Goal: Task Accomplishment & Management: Complete application form

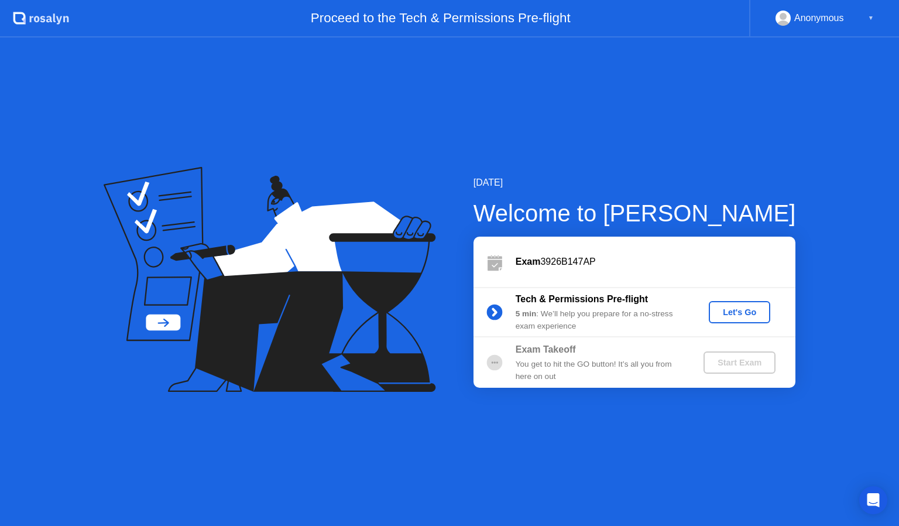
click at [742, 309] on div "Let's Go" at bounding box center [740, 311] width 52 height 9
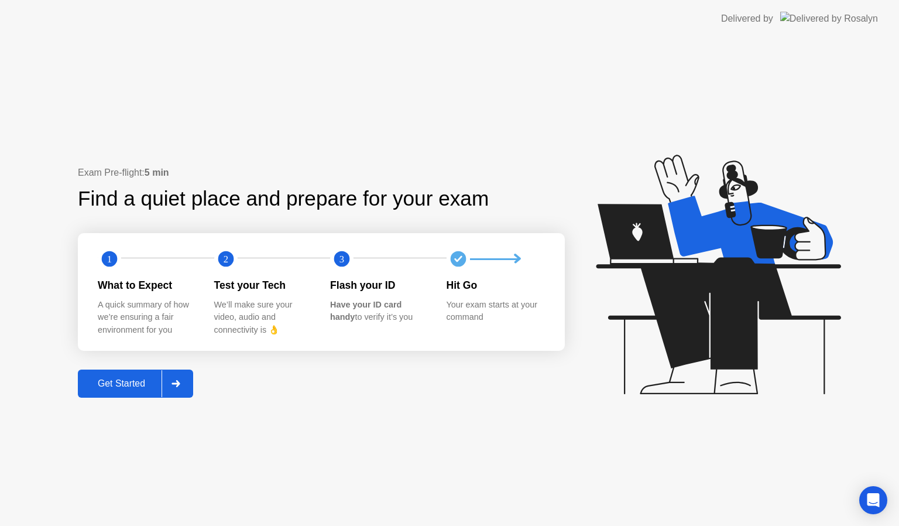
click at [101, 383] on div "Get Started" at bounding box center [121, 383] width 80 height 11
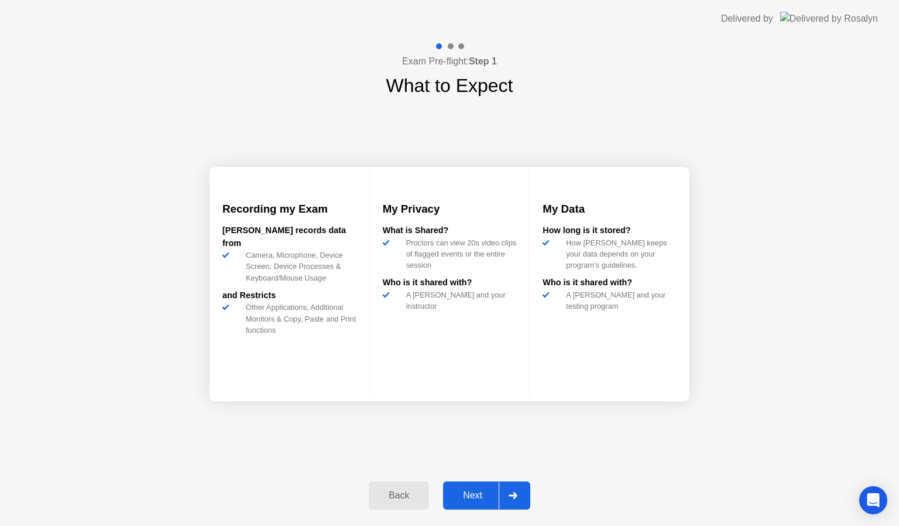
click at [461, 490] on div "Next" at bounding box center [473, 495] width 52 height 11
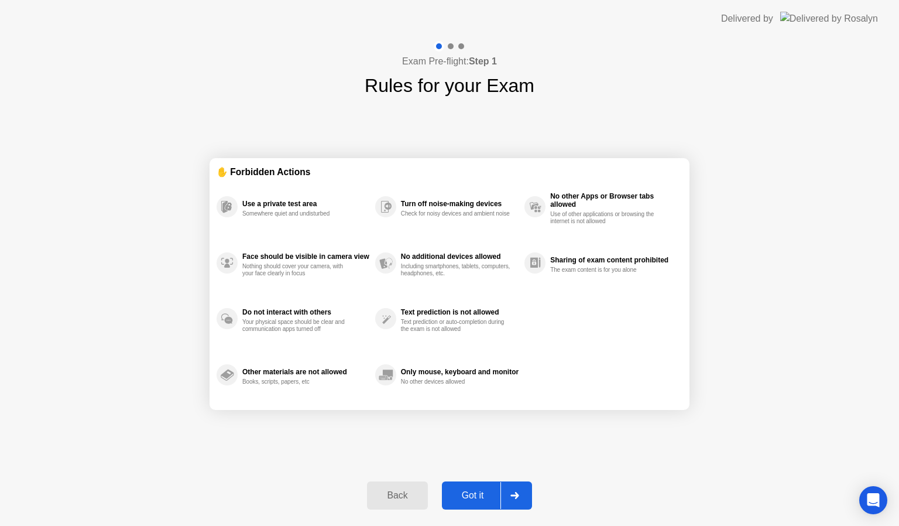
click at [461, 490] on div "Got it" at bounding box center [473, 495] width 55 height 11
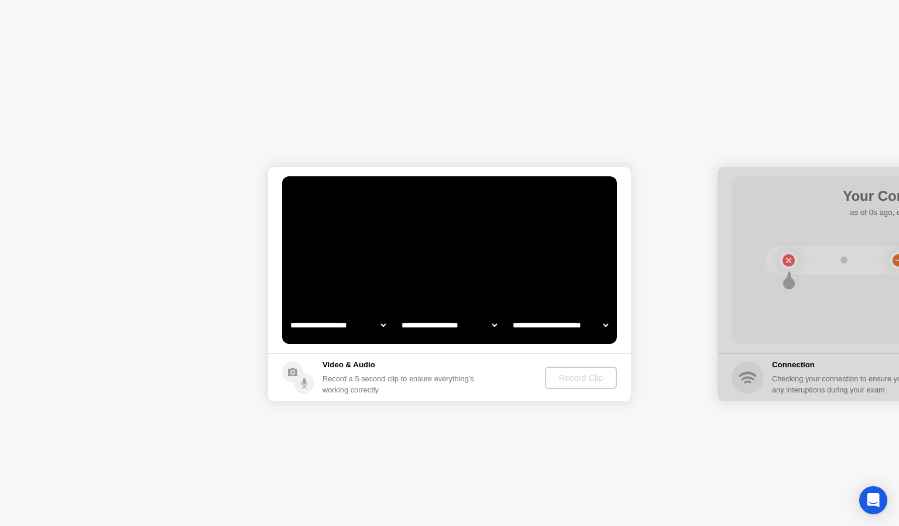
select select "**********"
select select "*******"
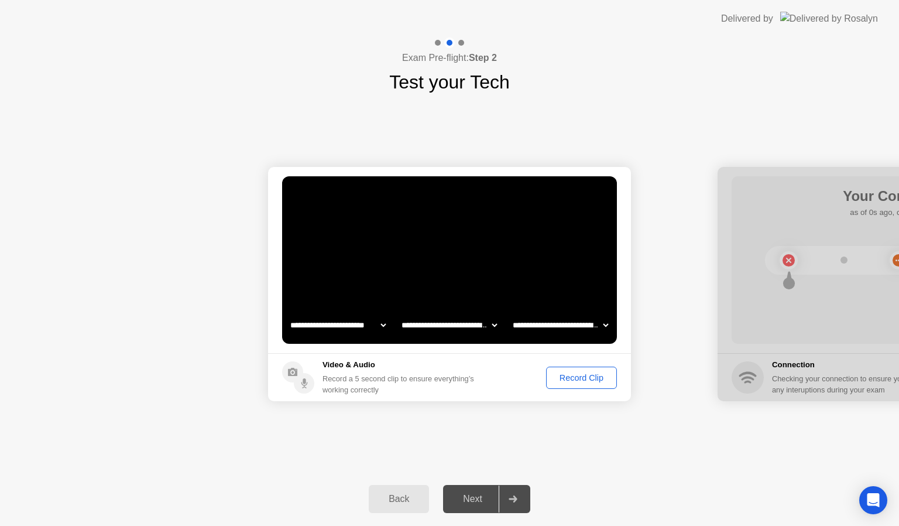
click at [584, 377] on div "Record Clip" at bounding box center [581, 377] width 63 height 9
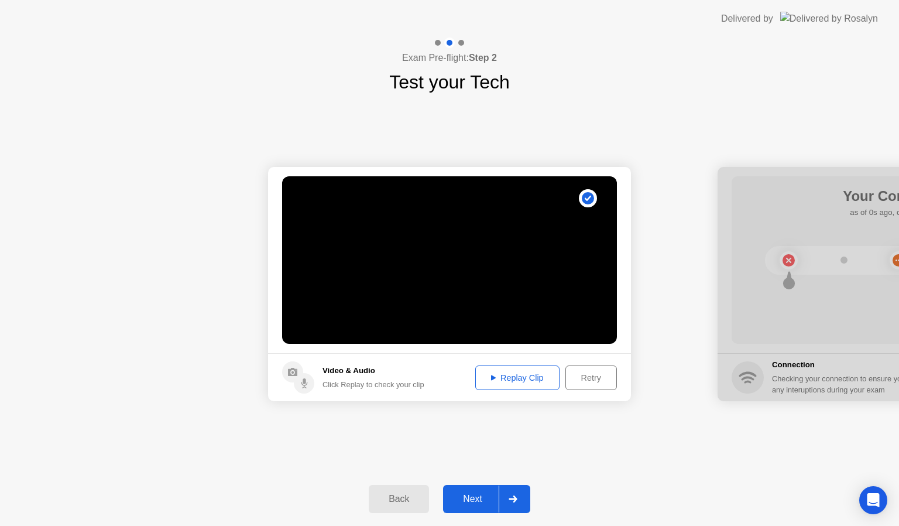
click at [526, 377] on div "Replay Clip" at bounding box center [518, 377] width 76 height 9
click at [487, 500] on div "Next" at bounding box center [473, 499] width 52 height 11
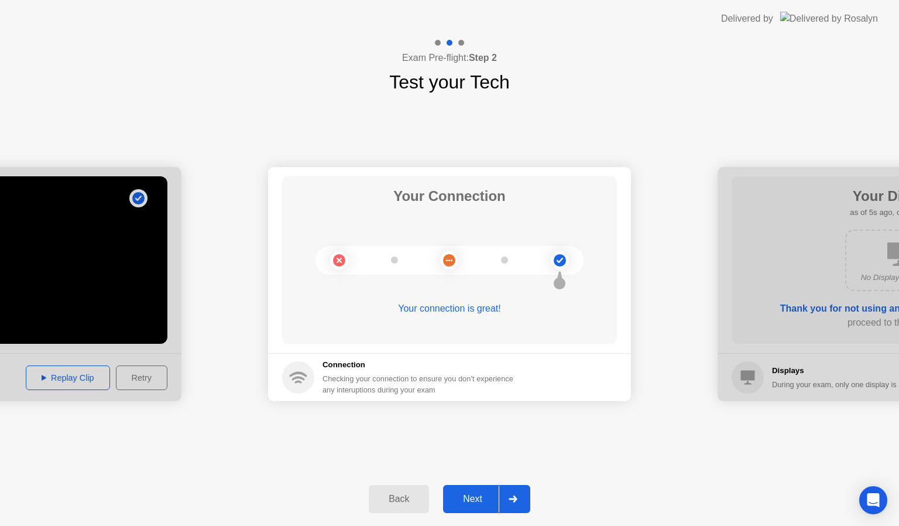
click at [487, 500] on div "Next" at bounding box center [473, 499] width 52 height 11
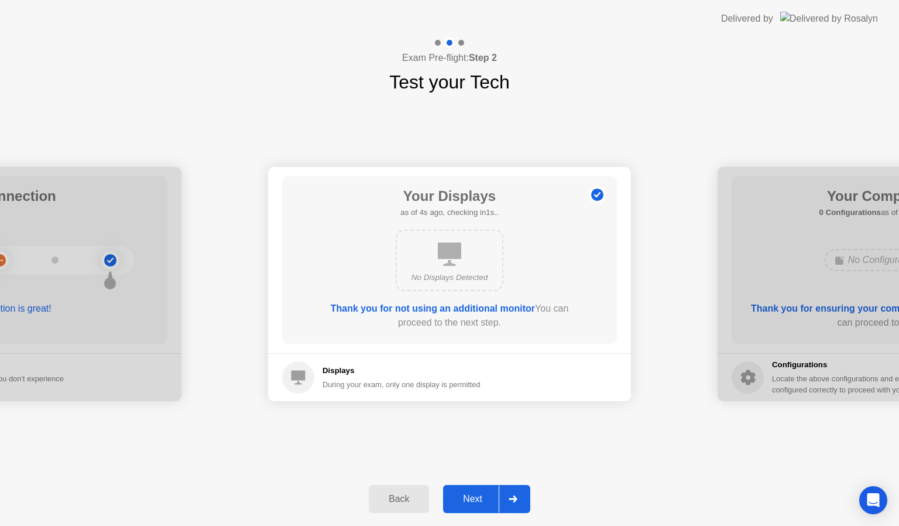
click at [487, 500] on div "Next" at bounding box center [473, 499] width 52 height 11
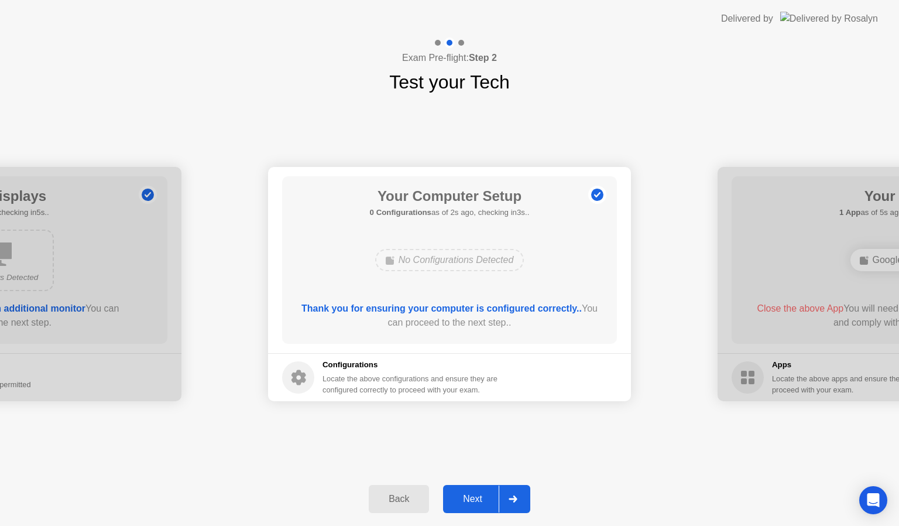
click at [487, 500] on div "Next" at bounding box center [473, 499] width 52 height 11
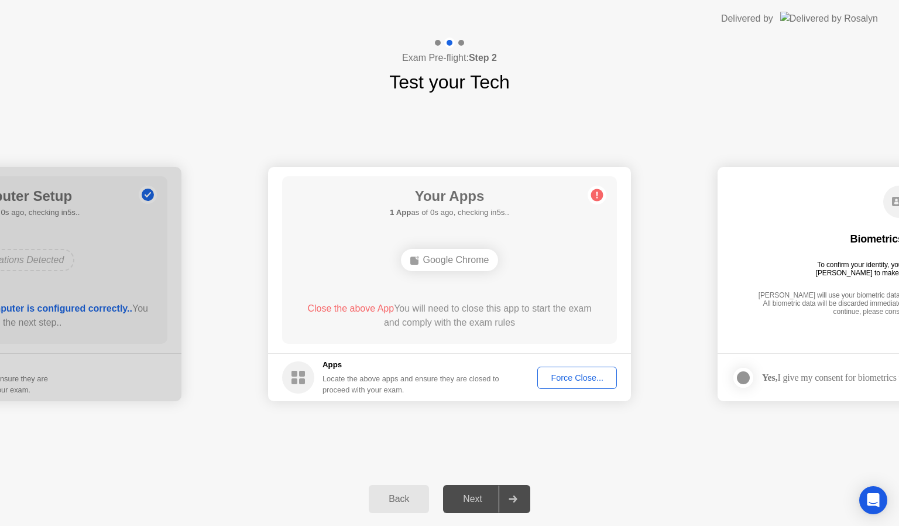
click at [487, 500] on div "Next" at bounding box center [473, 499] width 52 height 11
click at [587, 380] on div "Force Close..." at bounding box center [577, 377] width 71 height 9
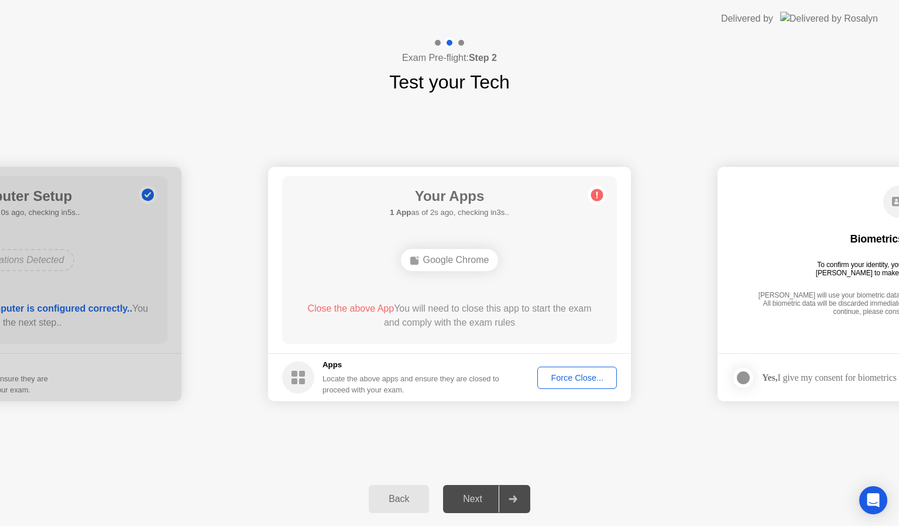
click at [590, 374] on div "Force Close..." at bounding box center [577, 377] width 71 height 9
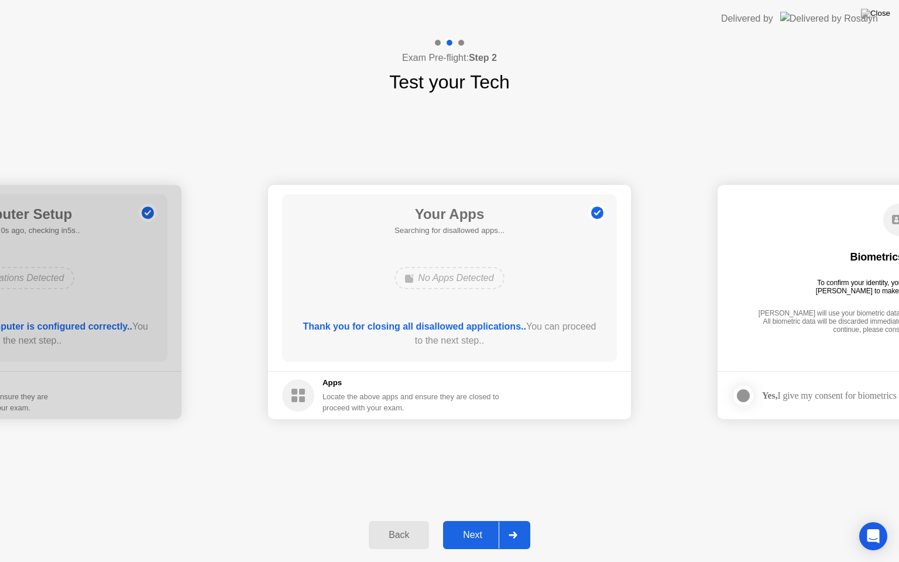
click at [468, 525] on button "Next" at bounding box center [486, 535] width 87 height 28
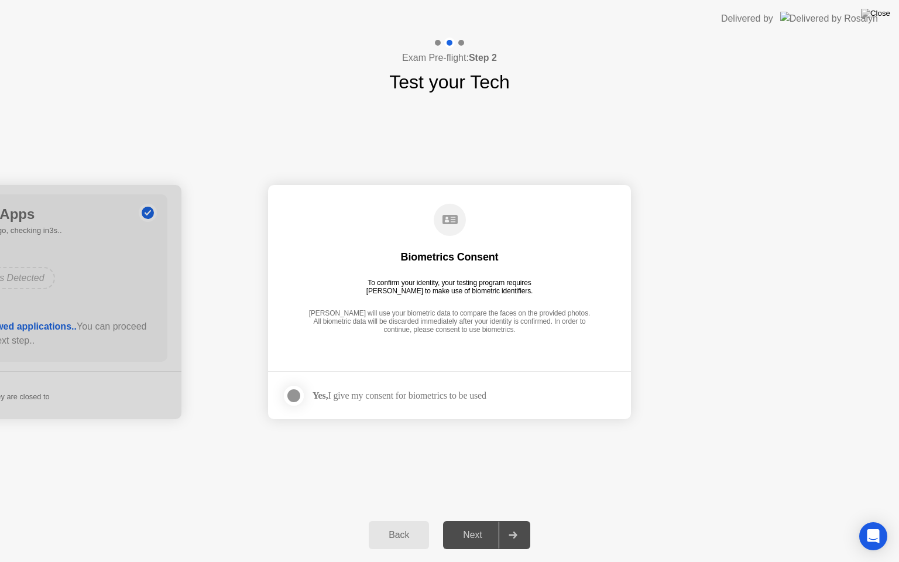
click at [298, 398] on div at bounding box center [294, 396] width 14 height 14
click at [461, 525] on div "Next" at bounding box center [473, 535] width 52 height 11
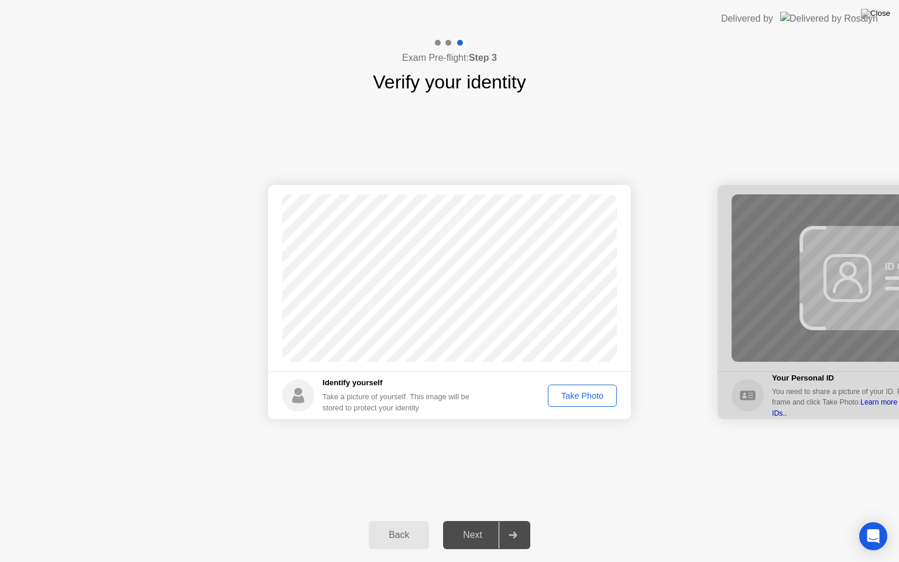
click at [584, 391] on div "Take Photo" at bounding box center [582, 395] width 61 height 9
click at [590, 397] on div "Retake" at bounding box center [590, 395] width 46 height 9
click at [590, 397] on div "Take Photo" at bounding box center [582, 395] width 61 height 9
click at [482, 525] on div "Next" at bounding box center [473, 535] width 52 height 11
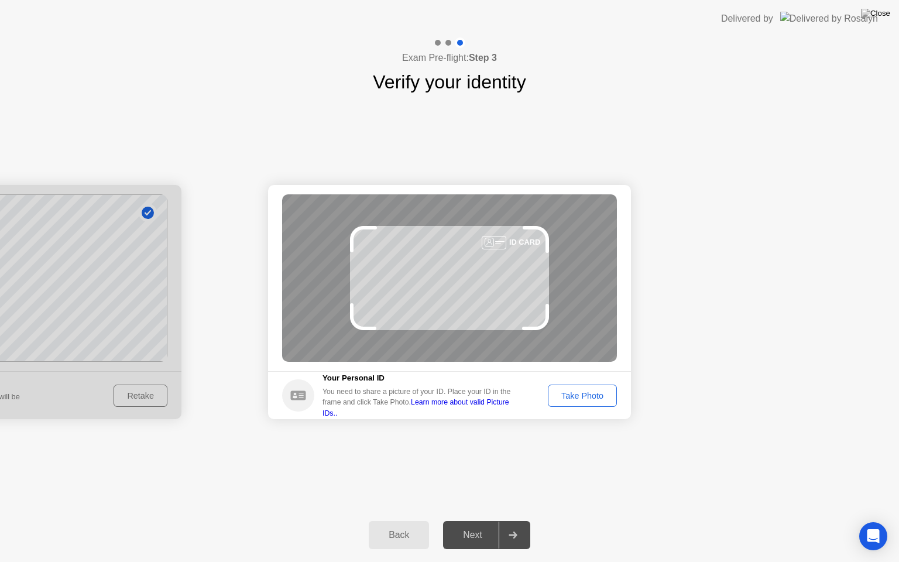
click at [601, 400] on div "Take Photo" at bounding box center [582, 395] width 61 height 9
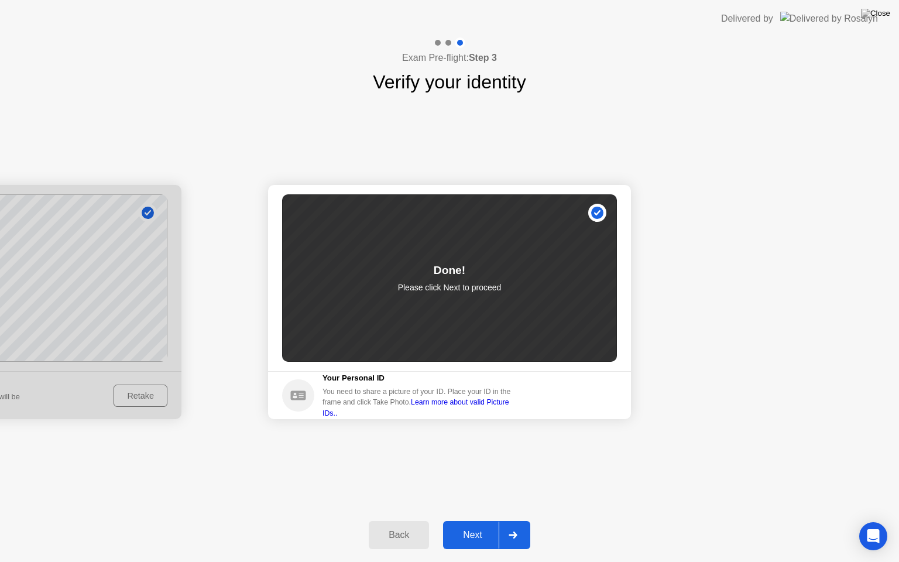
click at [471, 525] on div "Next" at bounding box center [473, 535] width 52 height 11
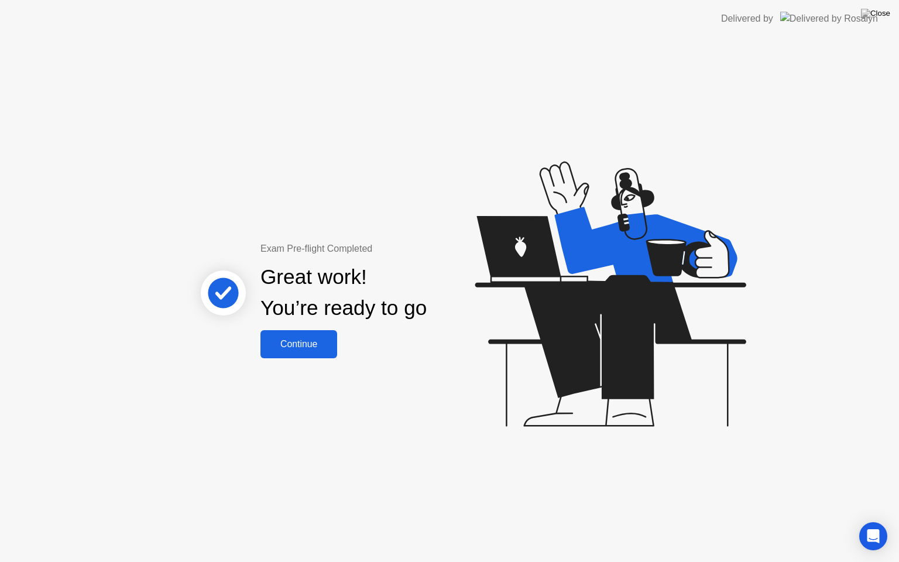
click at [320, 350] on div "Continue" at bounding box center [299, 344] width 70 height 11
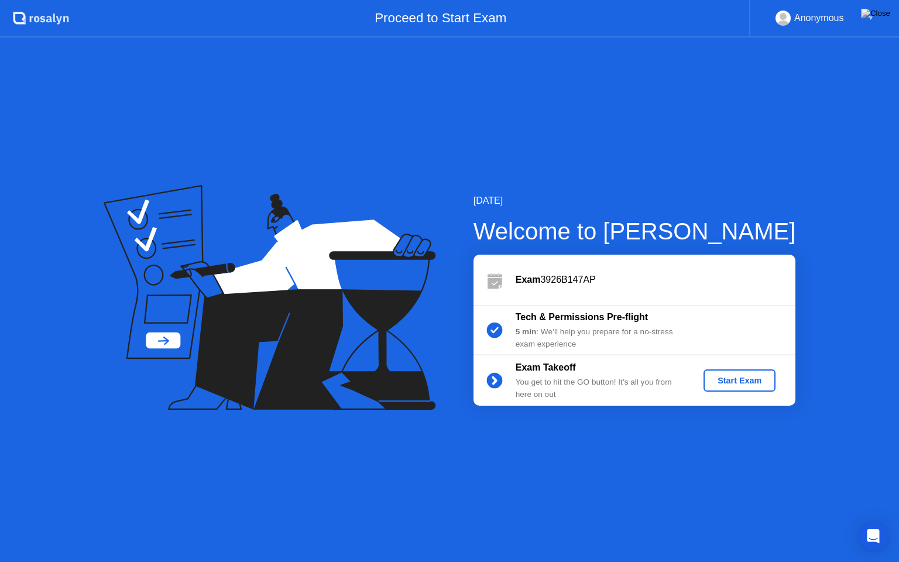
click at [745, 389] on button "Start Exam" at bounding box center [740, 380] width 72 height 22
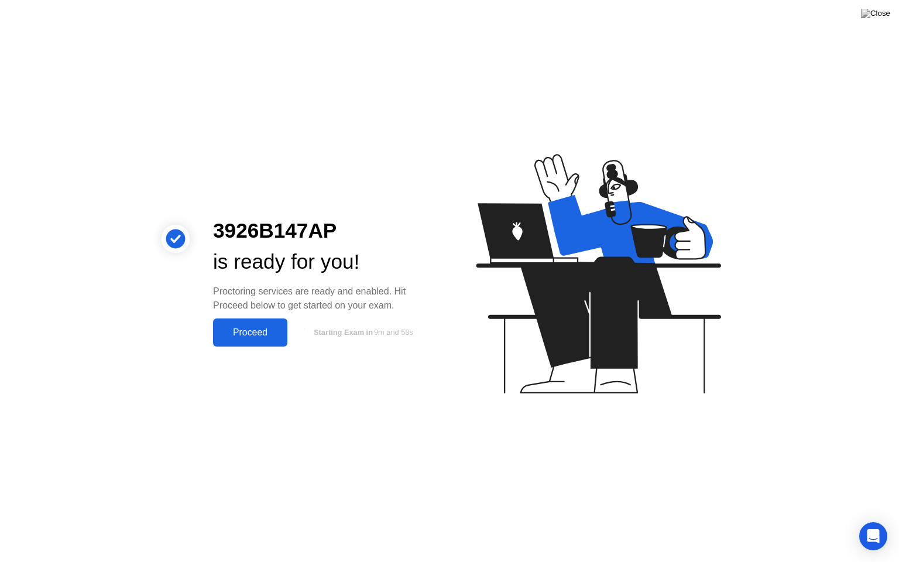
click at [265, 335] on div "Proceed" at bounding box center [250, 332] width 67 height 11
